Goal: Information Seeking & Learning: Stay updated

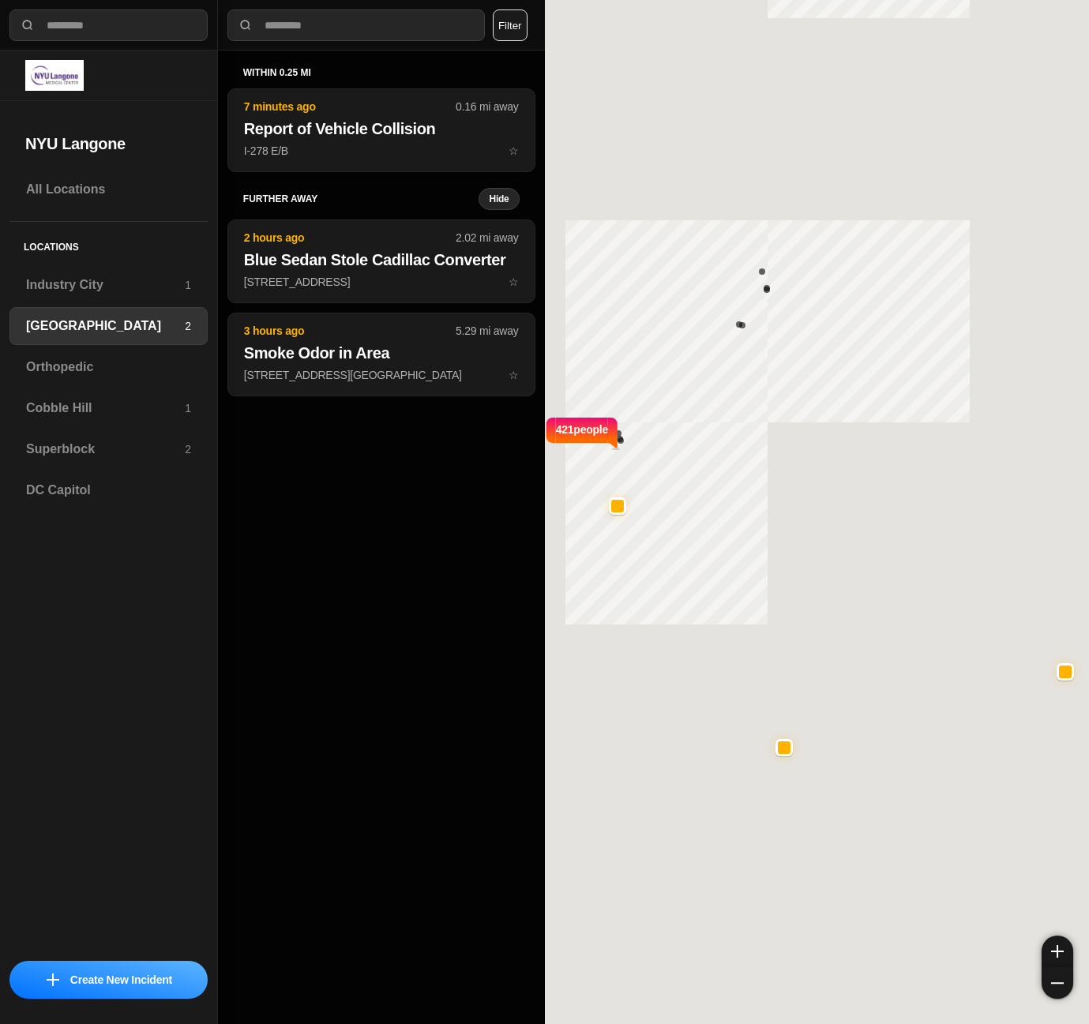
select select "*"
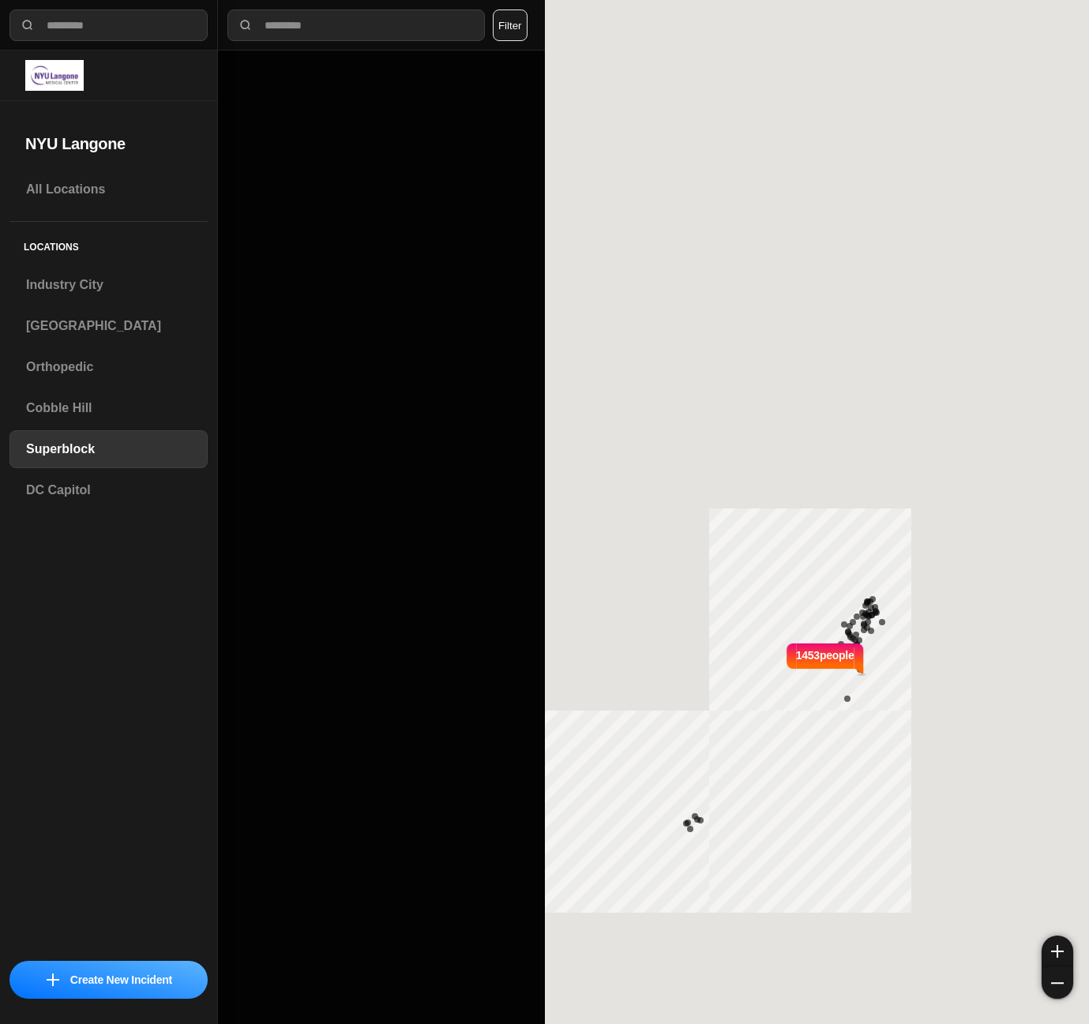
select select "*"
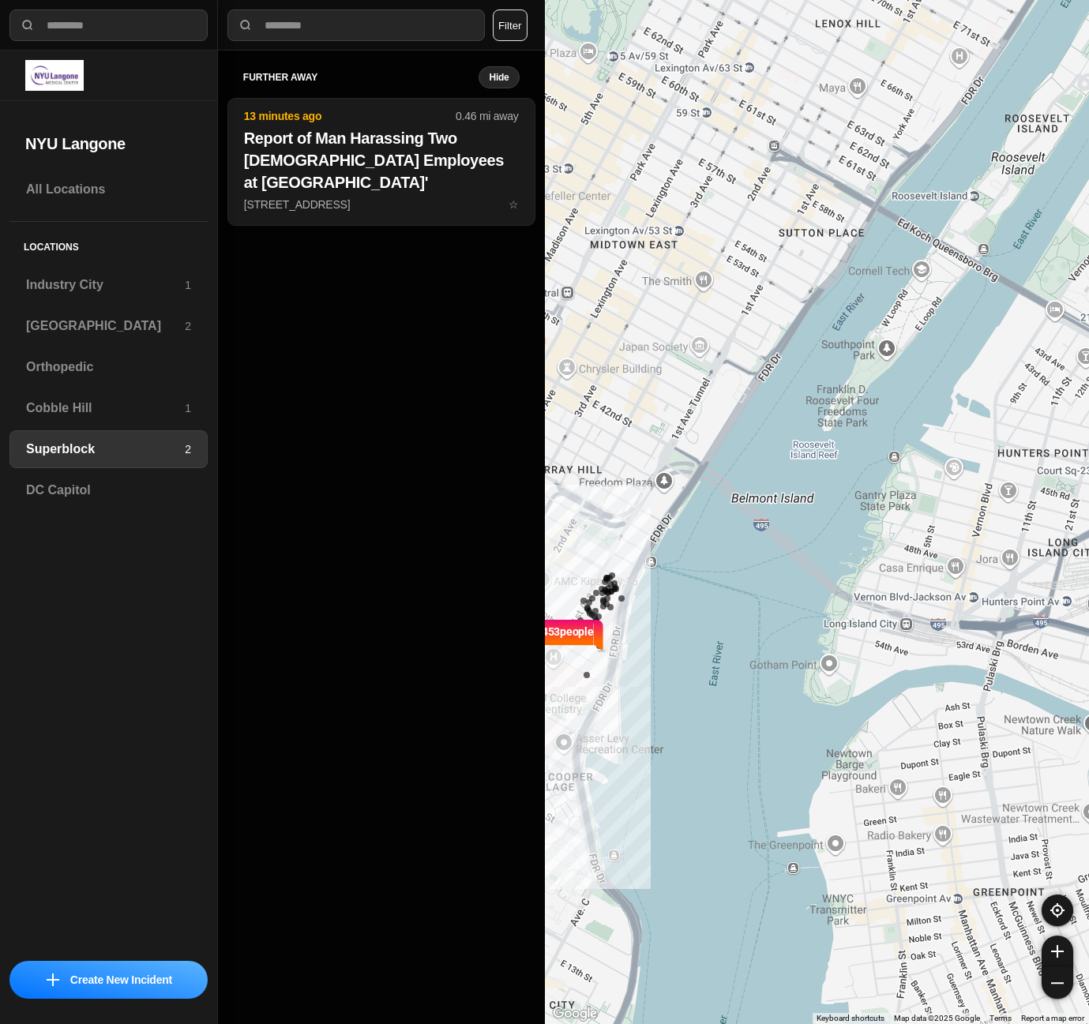
drag, startPoint x: 1087, startPoint y: 236, endPoint x: 825, endPoint y: 212, distance: 263.2
click at [825, 212] on div "1453 people" at bounding box center [817, 512] width 545 height 1024
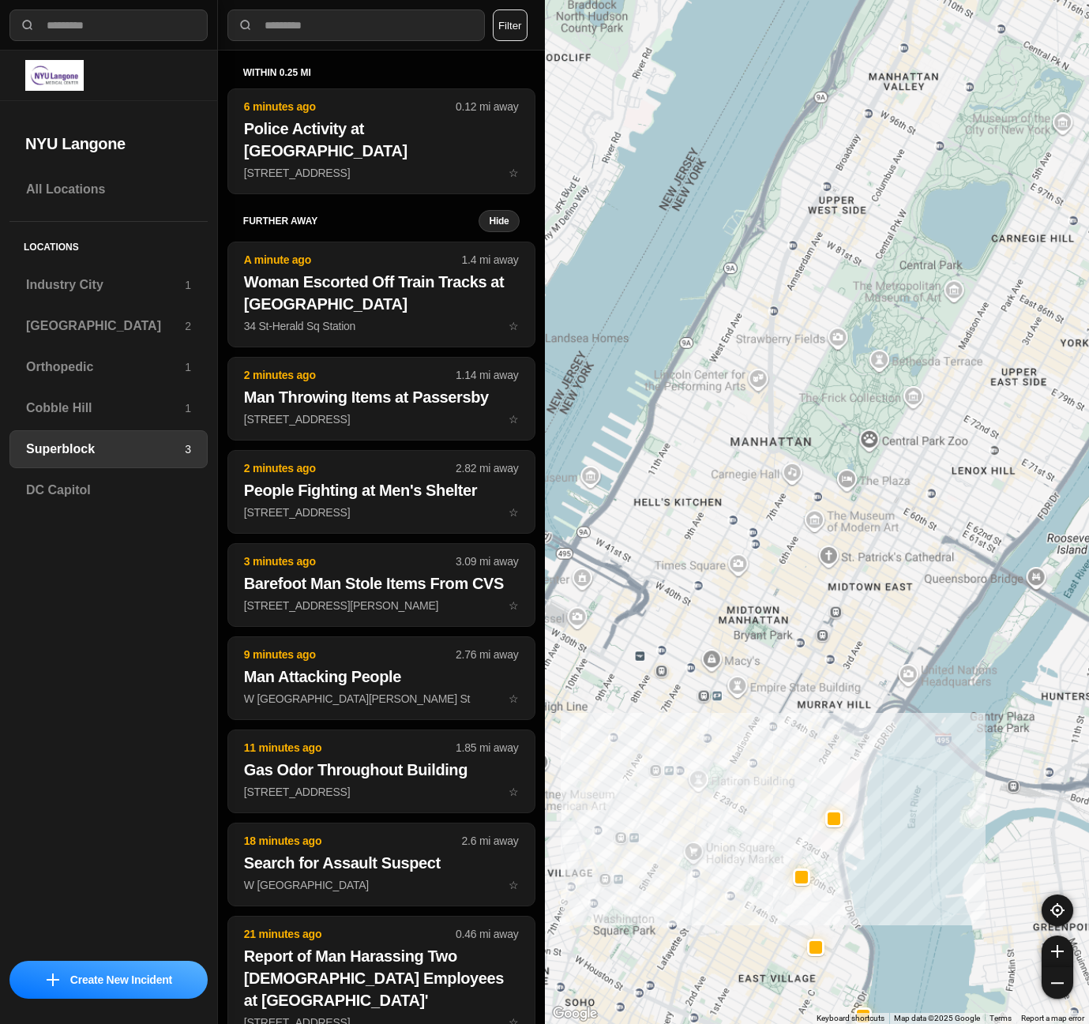
drag, startPoint x: 821, startPoint y: 610, endPoint x: 932, endPoint y: 767, distance: 191.4
click at [932, 767] on div at bounding box center [817, 512] width 545 height 1024
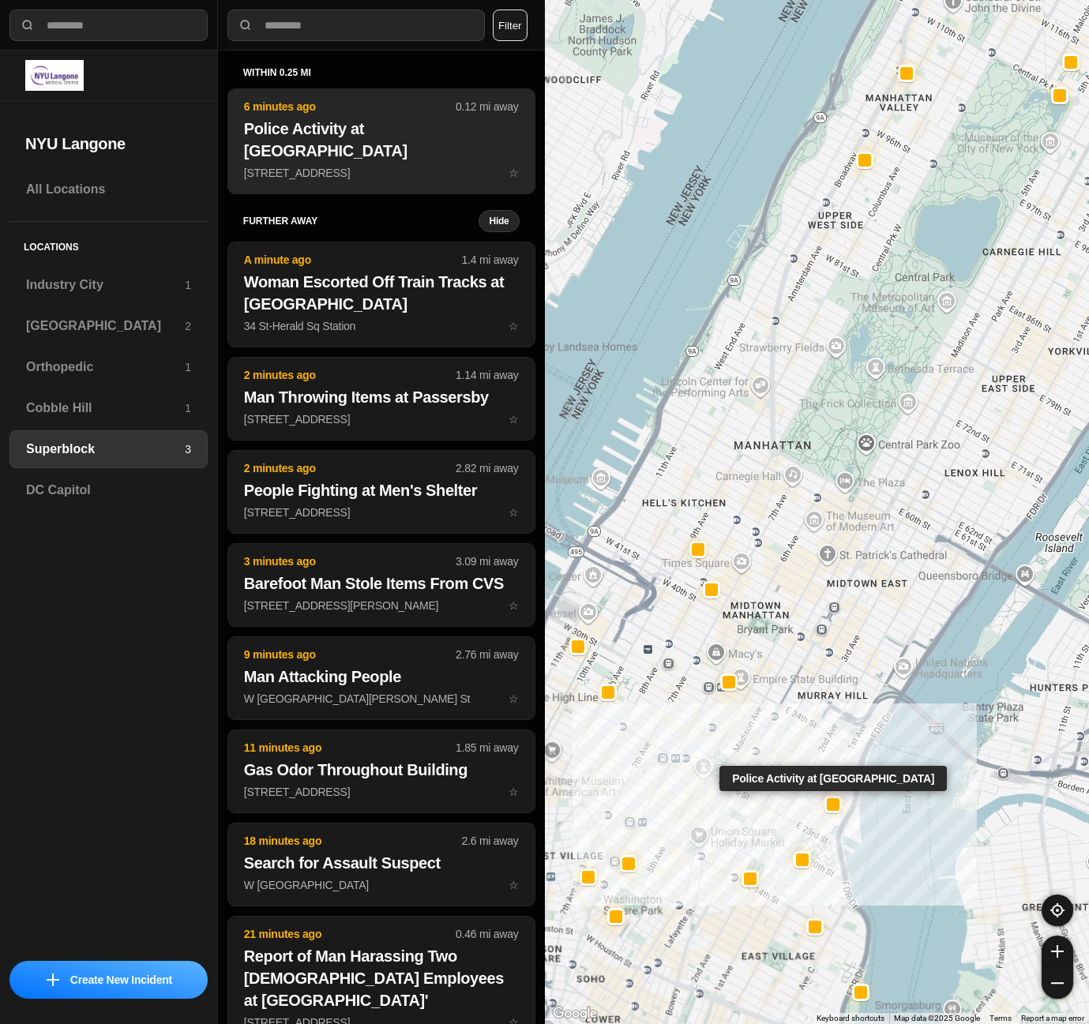
click at [388, 125] on h2 "Police Activity at [GEOGRAPHIC_DATA]" at bounding box center [381, 140] width 275 height 44
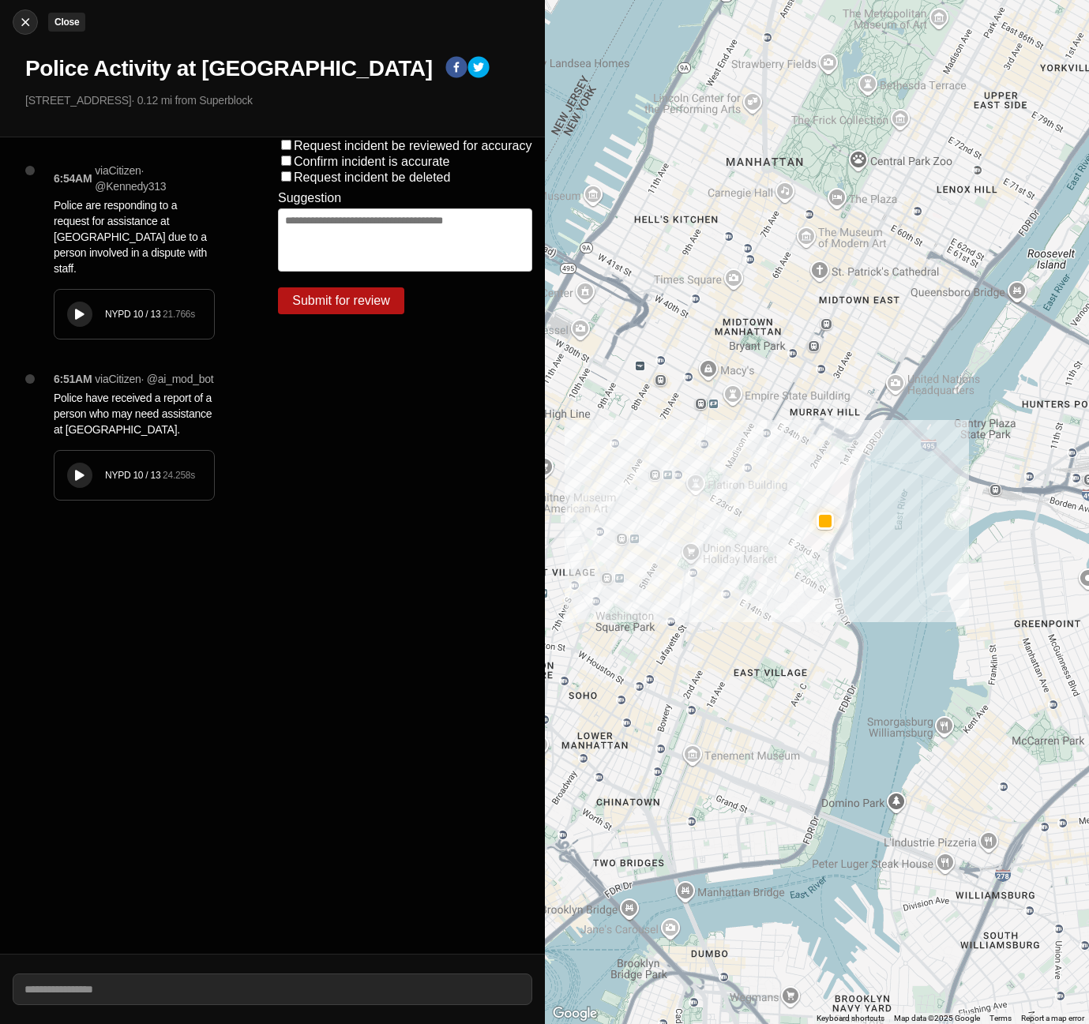
click at [21, 23] on img at bounding box center [25, 22] width 16 height 16
select select "*"
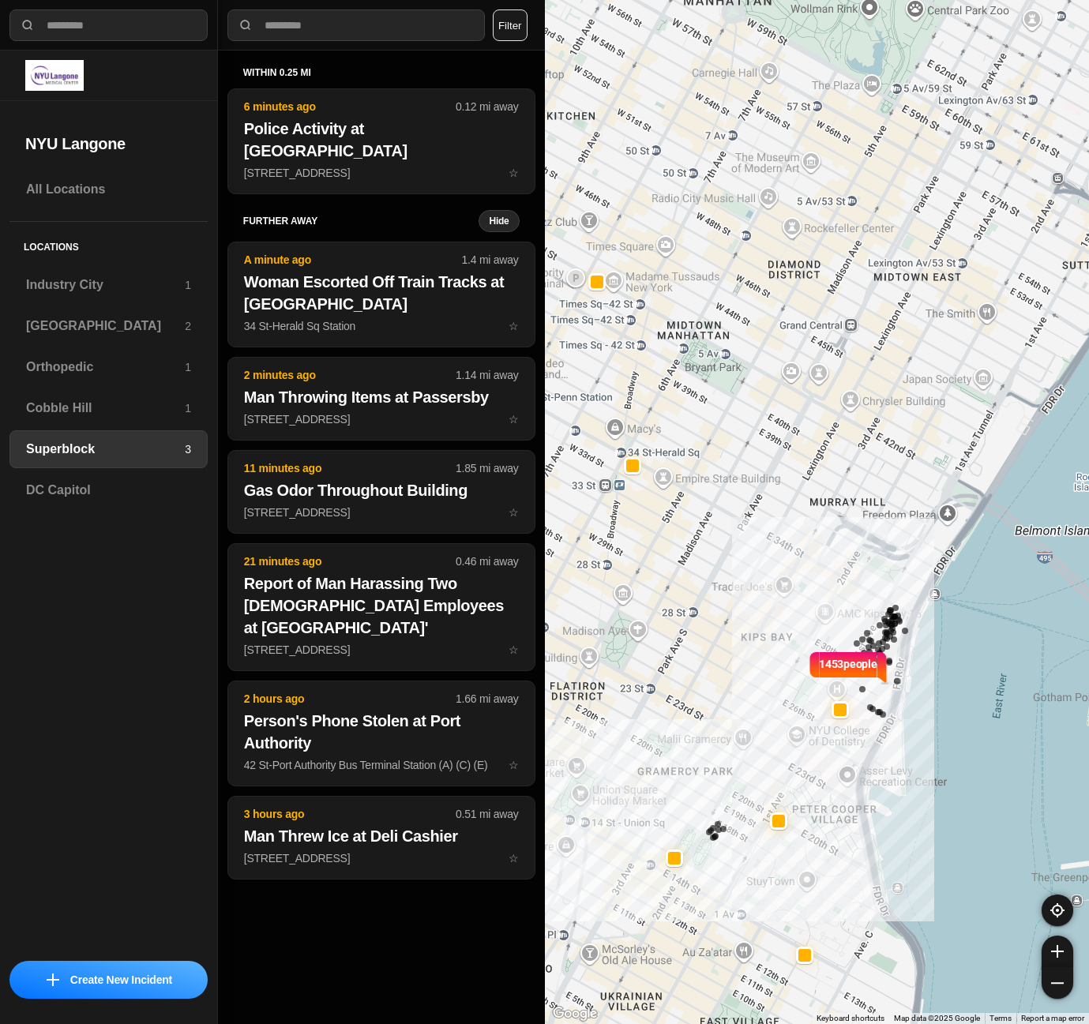
drag, startPoint x: 759, startPoint y: 542, endPoint x: 793, endPoint y: 555, distance: 35.8
click at [793, 555] on div "1453 people" at bounding box center [817, 512] width 545 height 1024
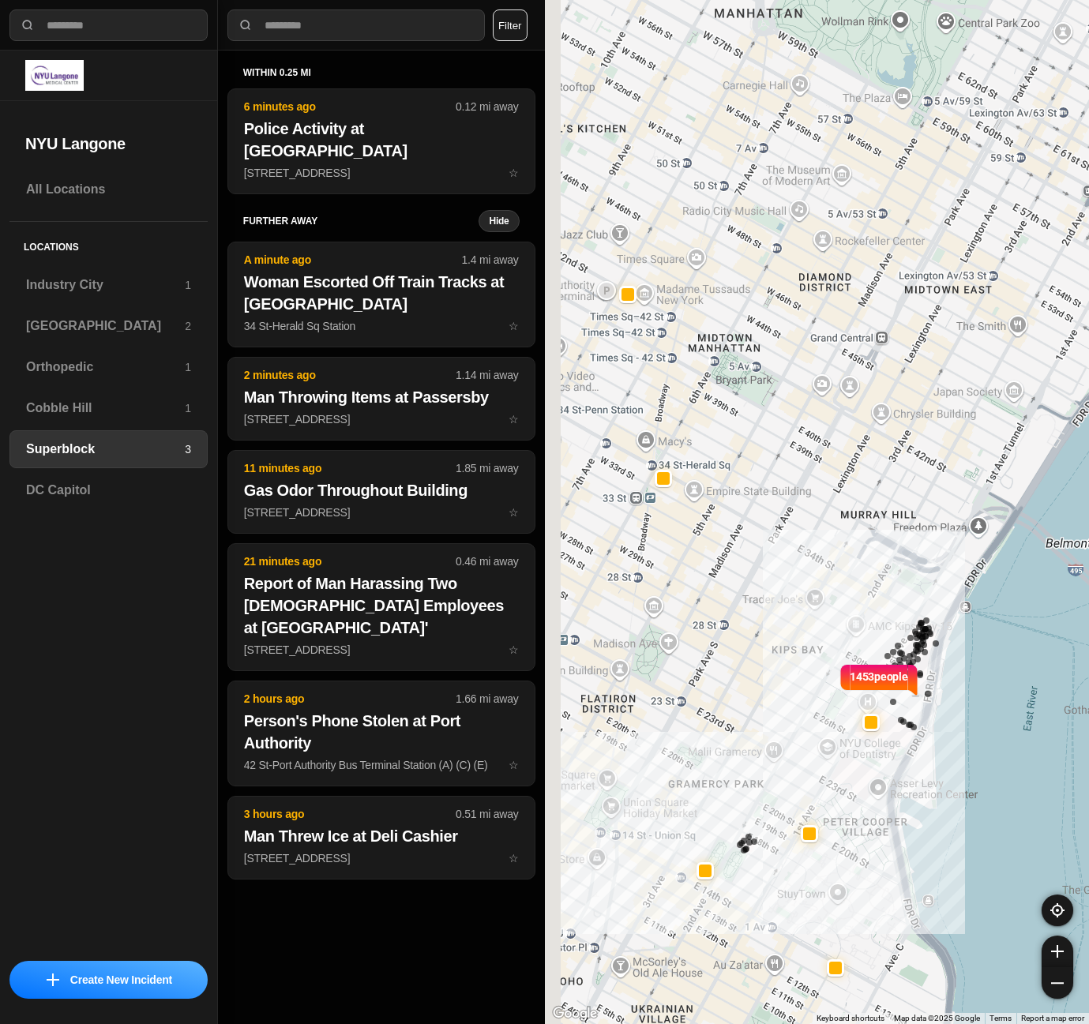
click at [731, 550] on div "1453 people" at bounding box center [817, 512] width 545 height 1024
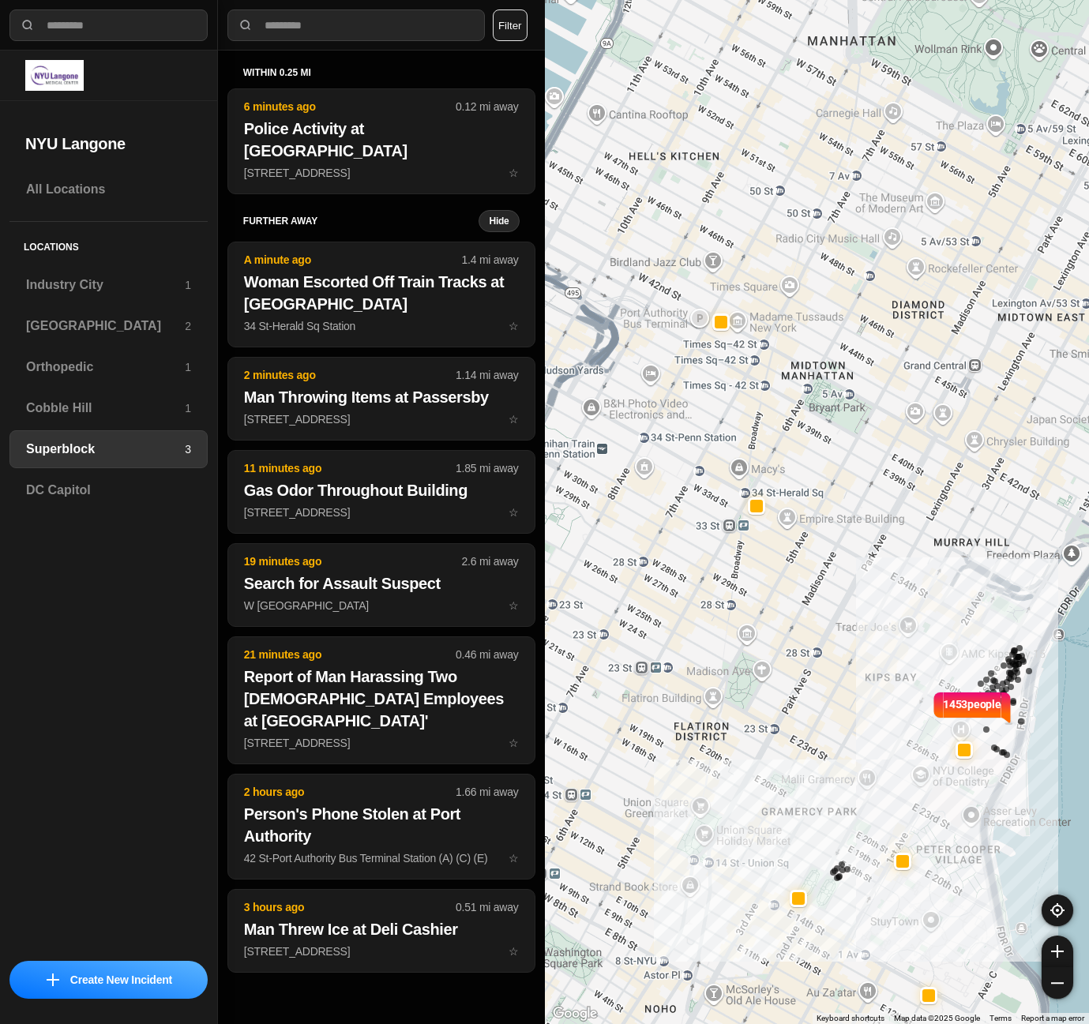
drag, startPoint x: 653, startPoint y: 595, endPoint x: 766, endPoint y: 545, distance: 123.7
click at [763, 626] on div "1453 people" at bounding box center [817, 512] width 545 height 1024
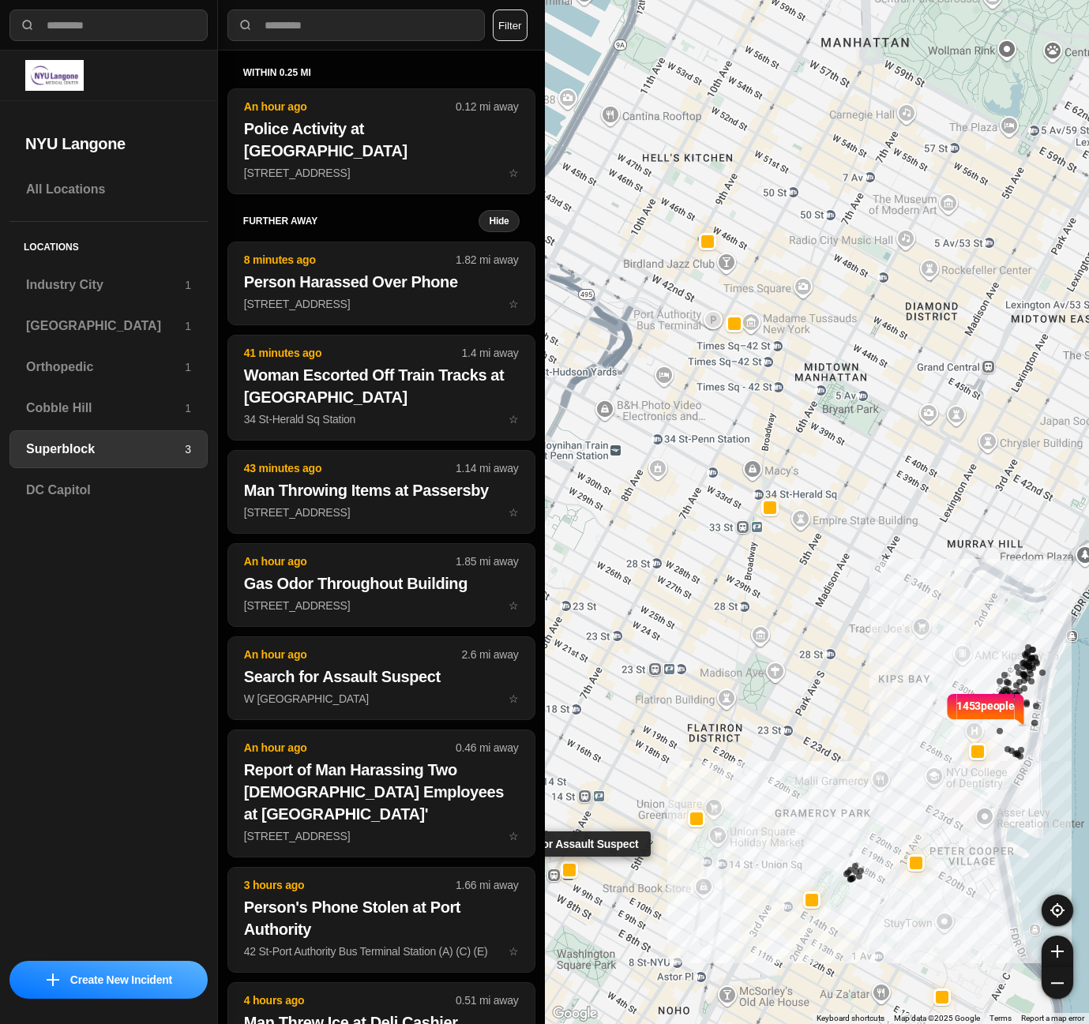
select select "*"
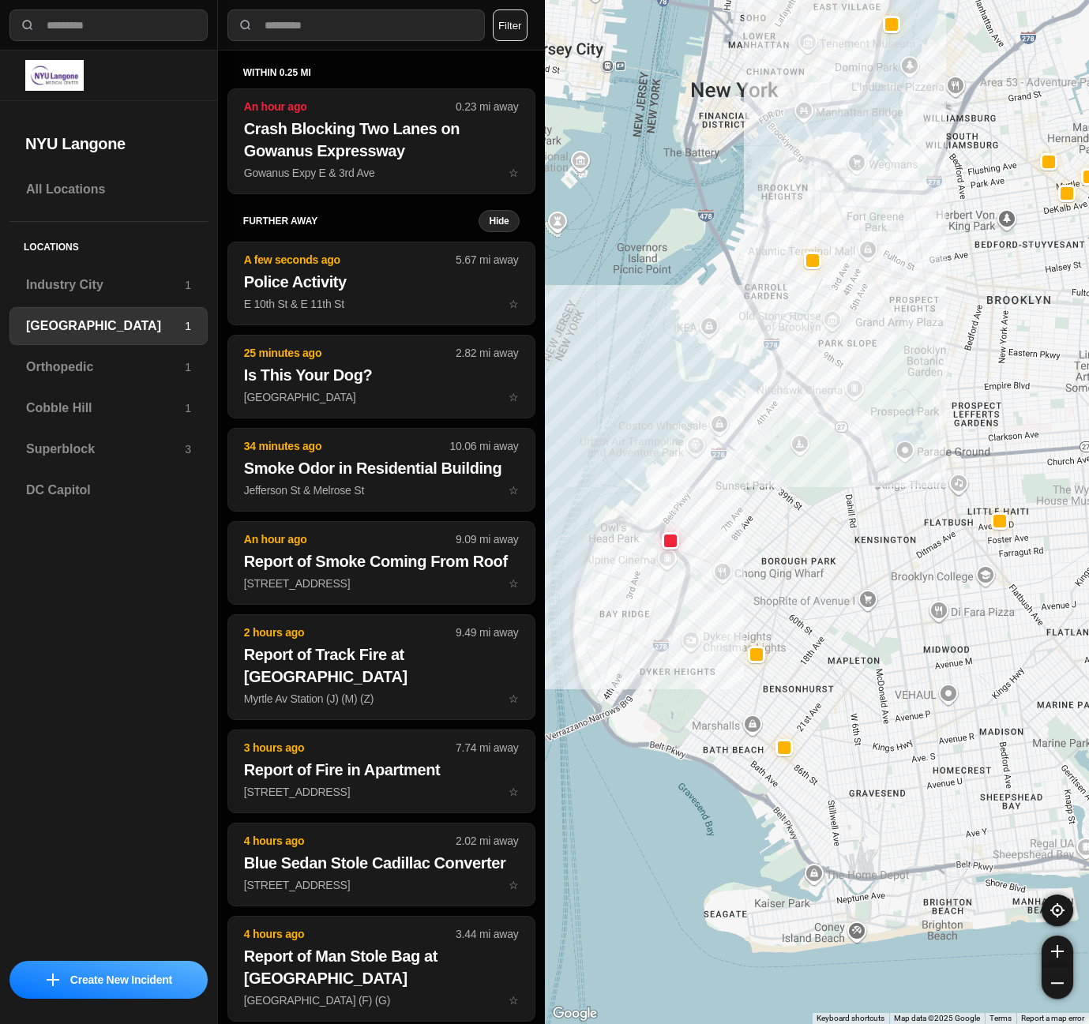
select select "*"
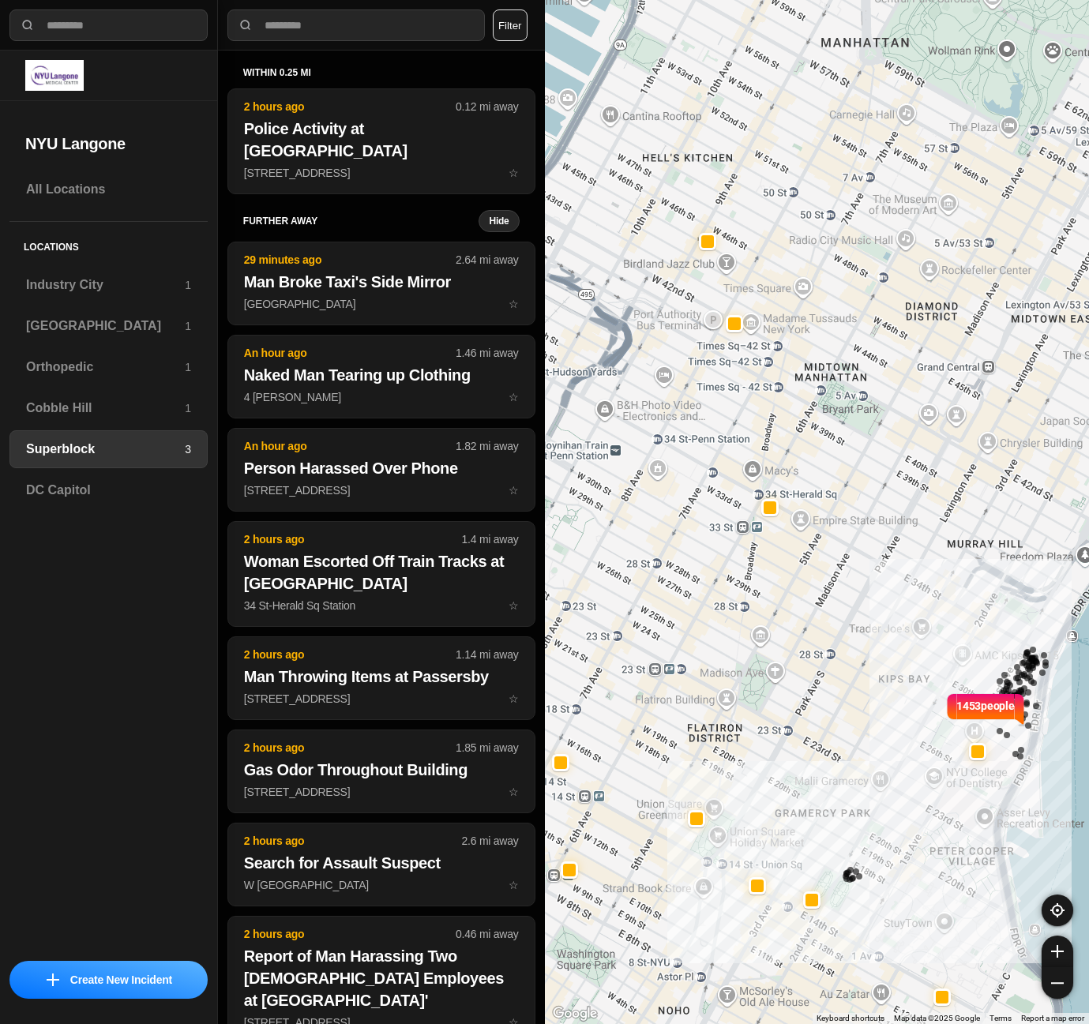
select select "*"
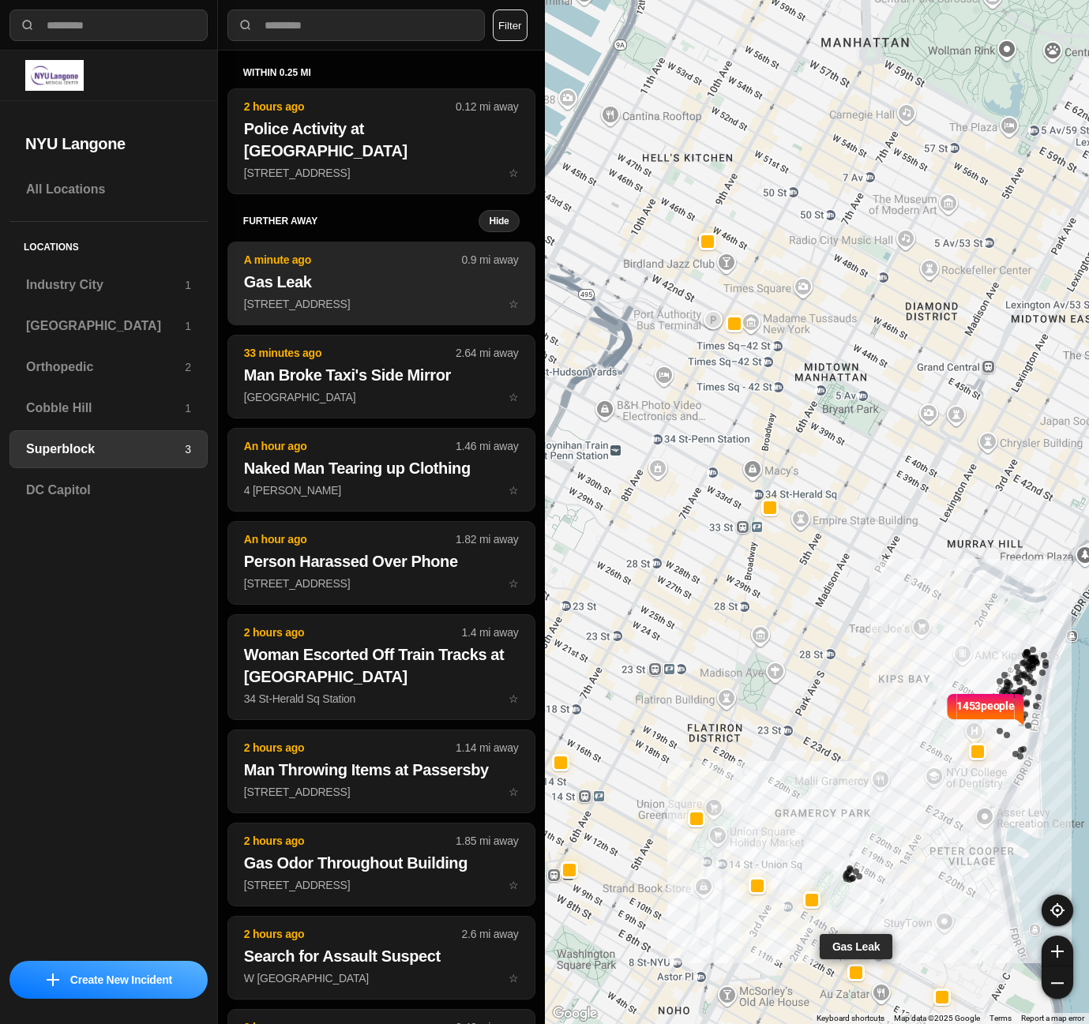
click at [325, 271] on h2 "Gas Leak" at bounding box center [381, 282] width 275 height 22
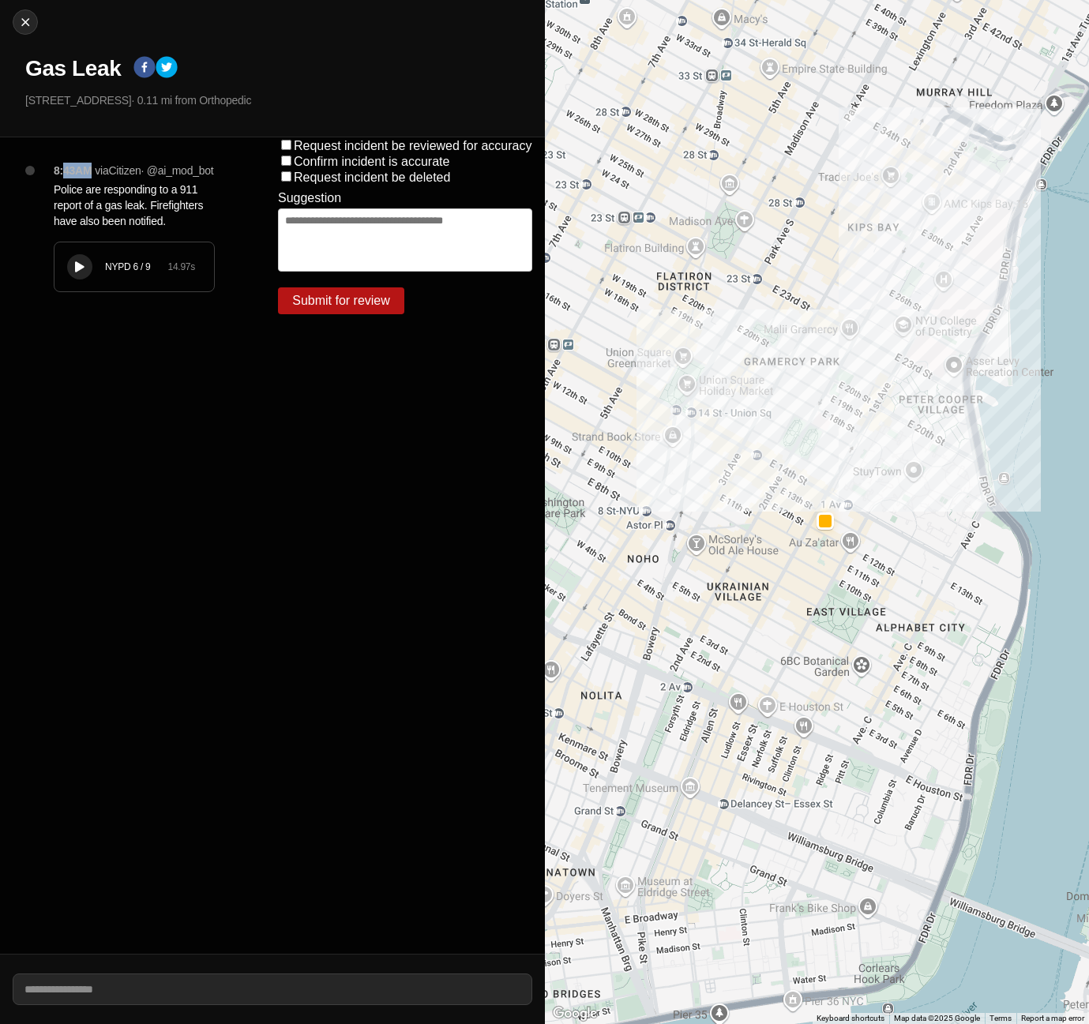
drag, startPoint x: 65, startPoint y: 180, endPoint x: 88, endPoint y: 183, distance: 23.9
click at [88, 178] on p "8:43AM" at bounding box center [73, 171] width 38 height 16
click at [163, 411] on div "8:43AM via Citizen · @ ai_mod_bot Police are responding to a 911 report of a ga…" at bounding box center [132, 545] width 265 height 816
click at [20, 13] on button "Close" at bounding box center [25, 21] width 25 height 25
select select "*"
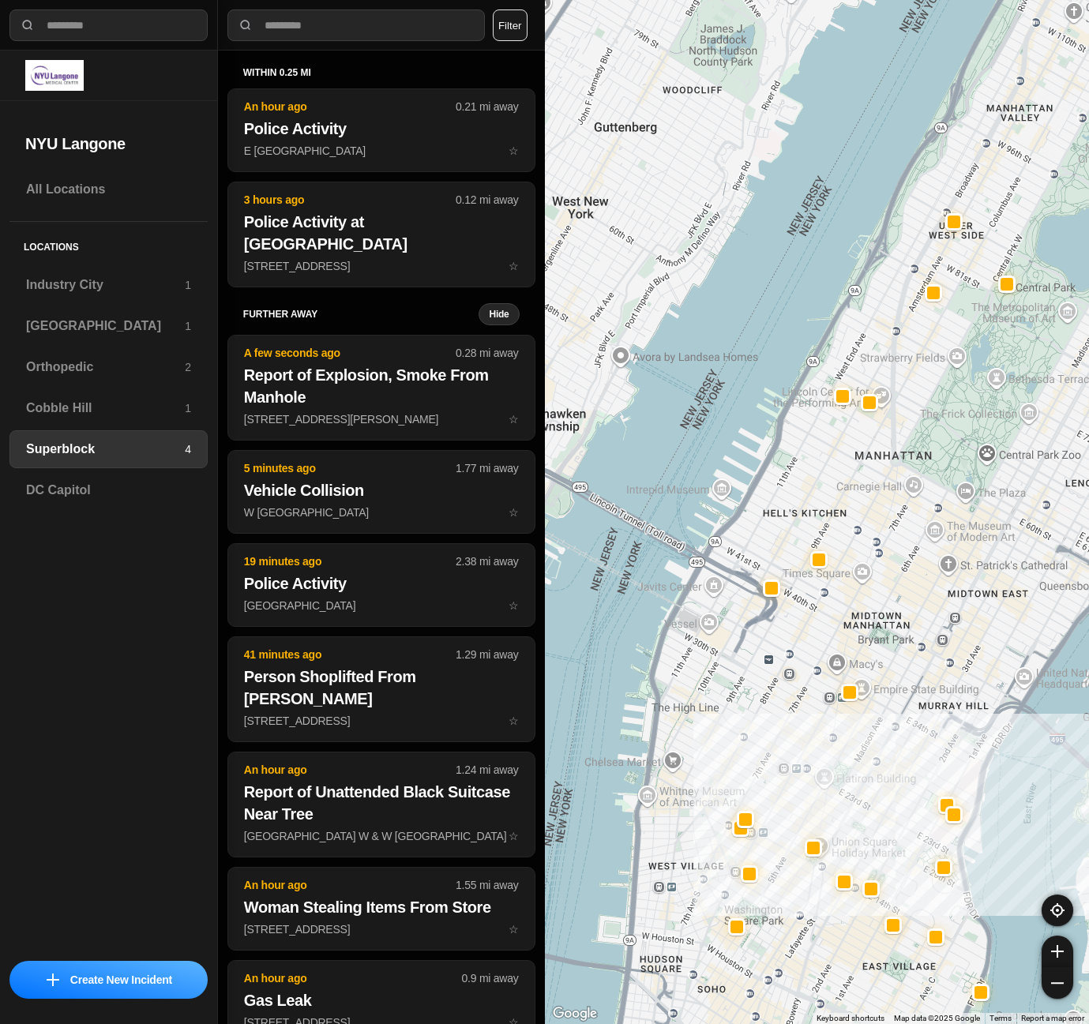
drag, startPoint x: 699, startPoint y: 512, endPoint x: 881, endPoint y: 720, distance: 276.9
click at [881, 720] on div at bounding box center [817, 512] width 545 height 1024
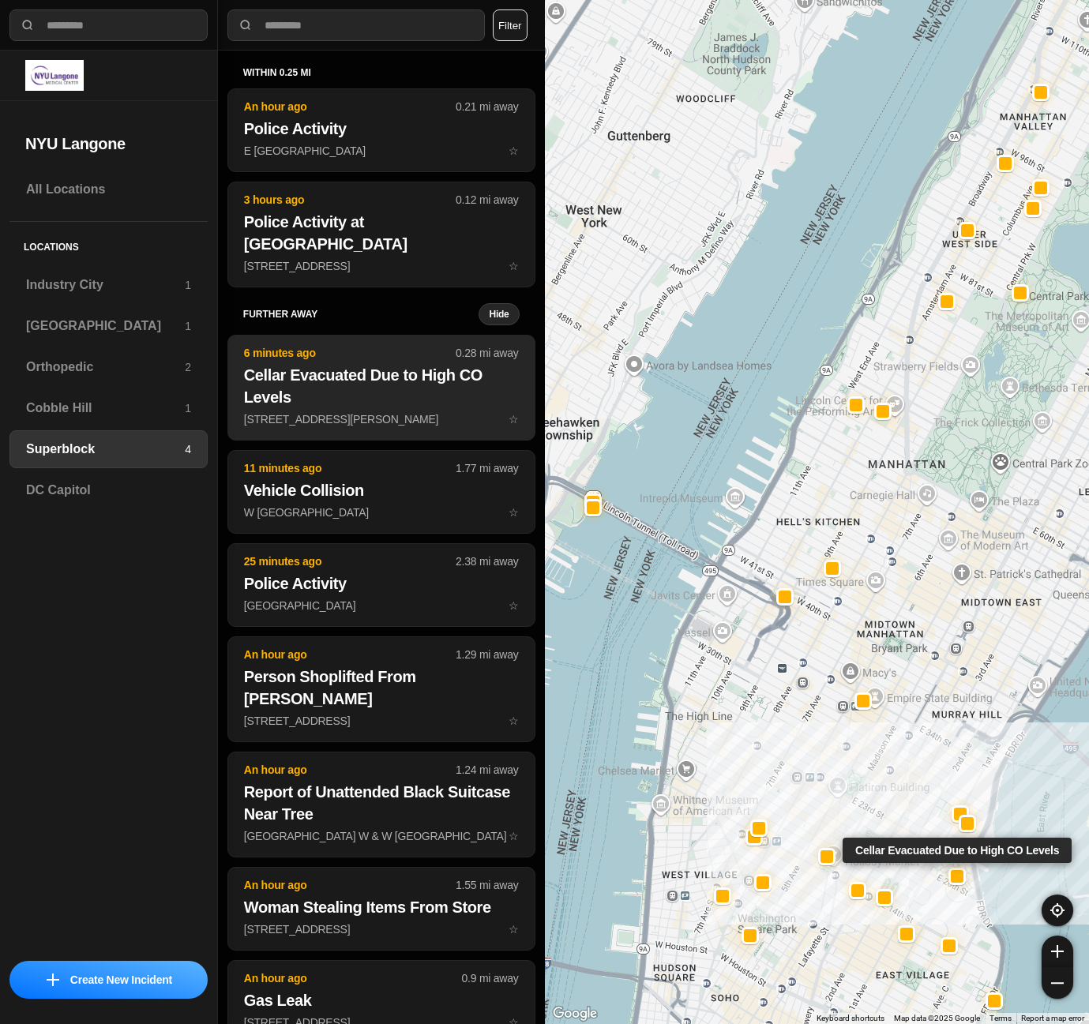
click at [342, 364] on h2 "Cellar Evacuated Due to High CO Levels" at bounding box center [381, 386] width 275 height 44
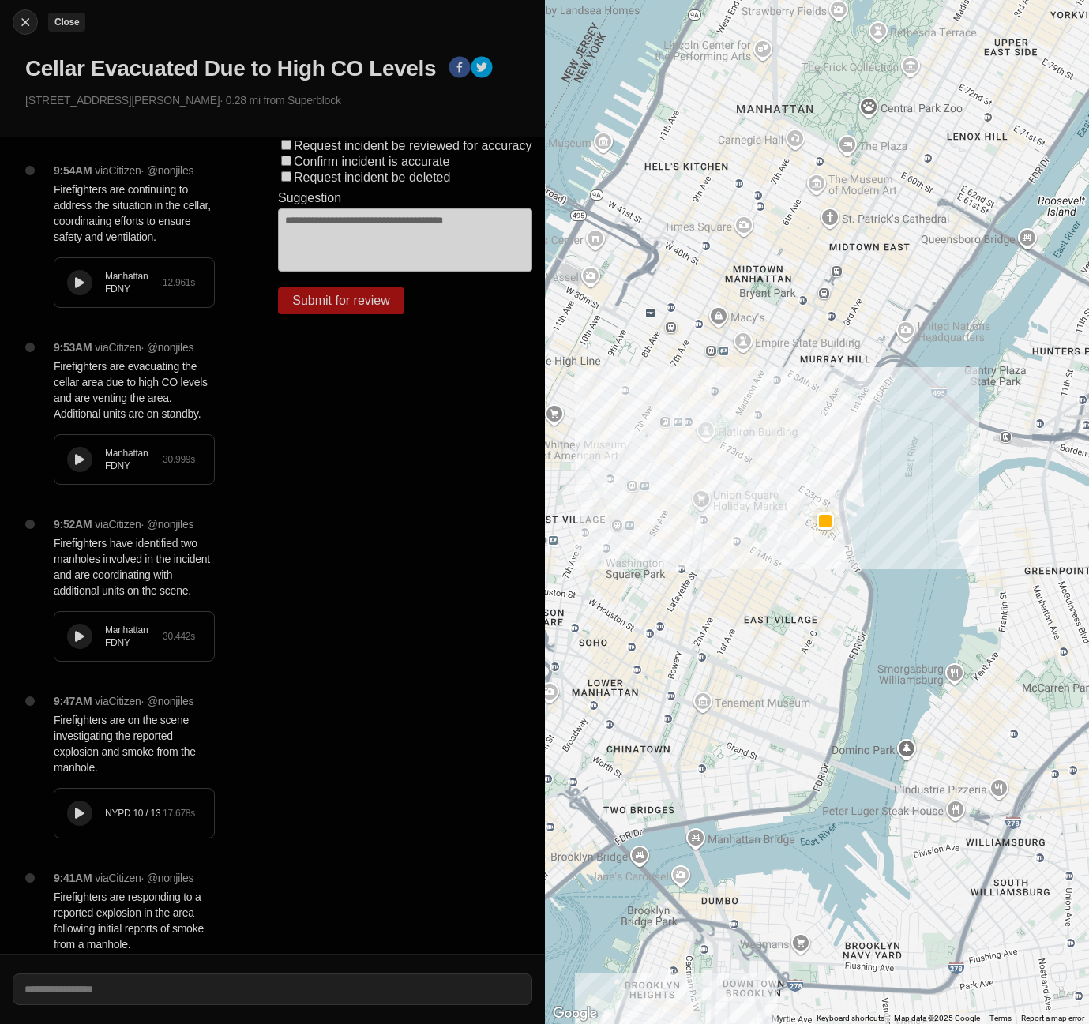
click at [25, 27] on img at bounding box center [25, 22] width 16 height 16
select select "*"
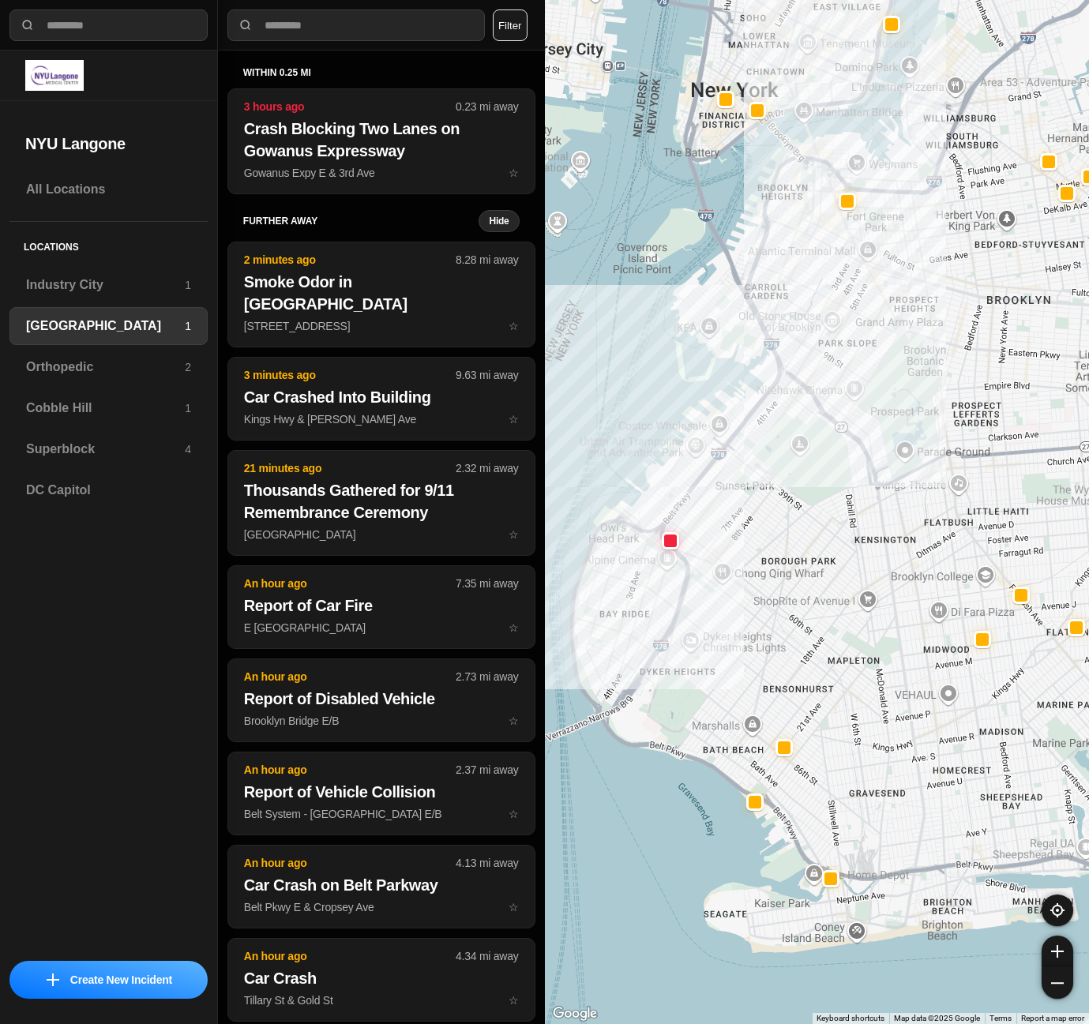
select select "*"
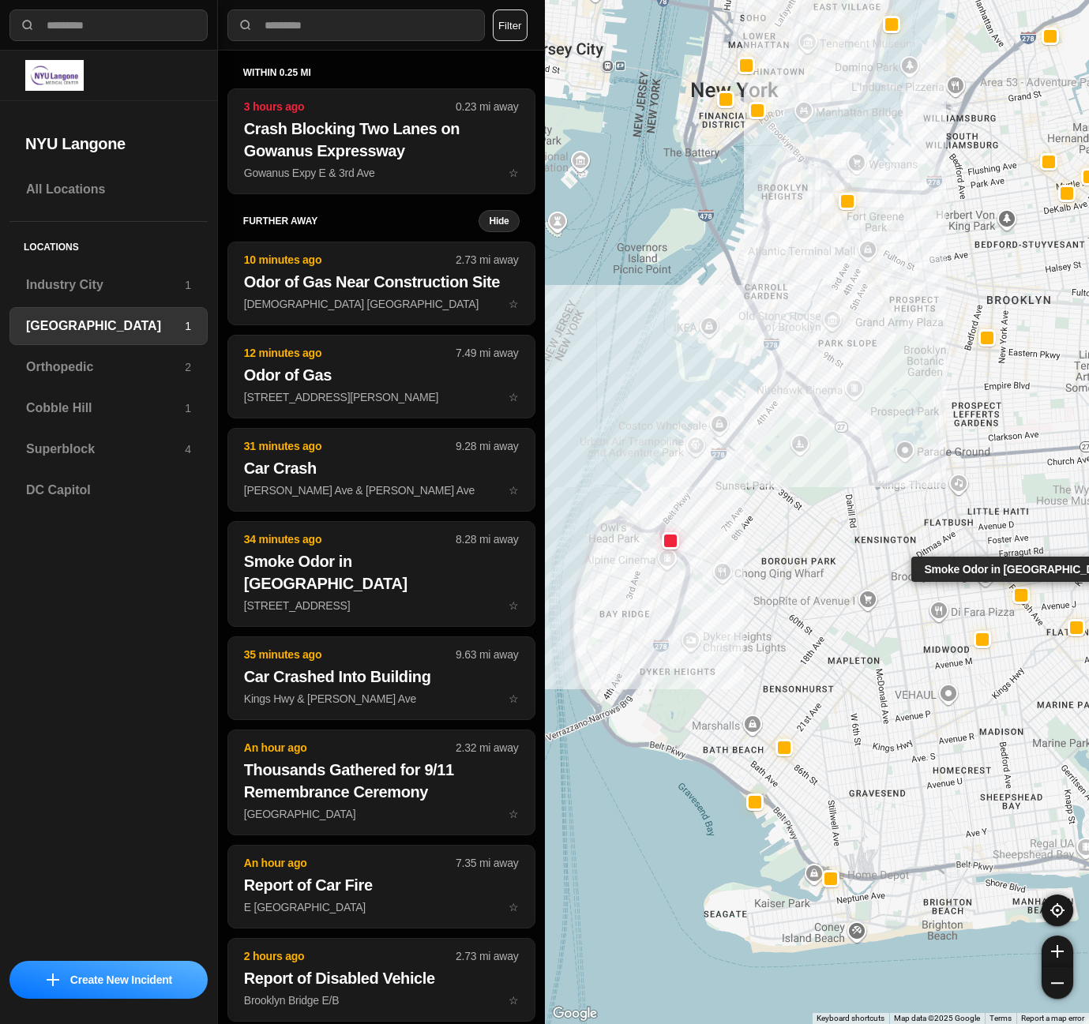
select select "*"
